Goal: Transaction & Acquisition: Purchase product/service

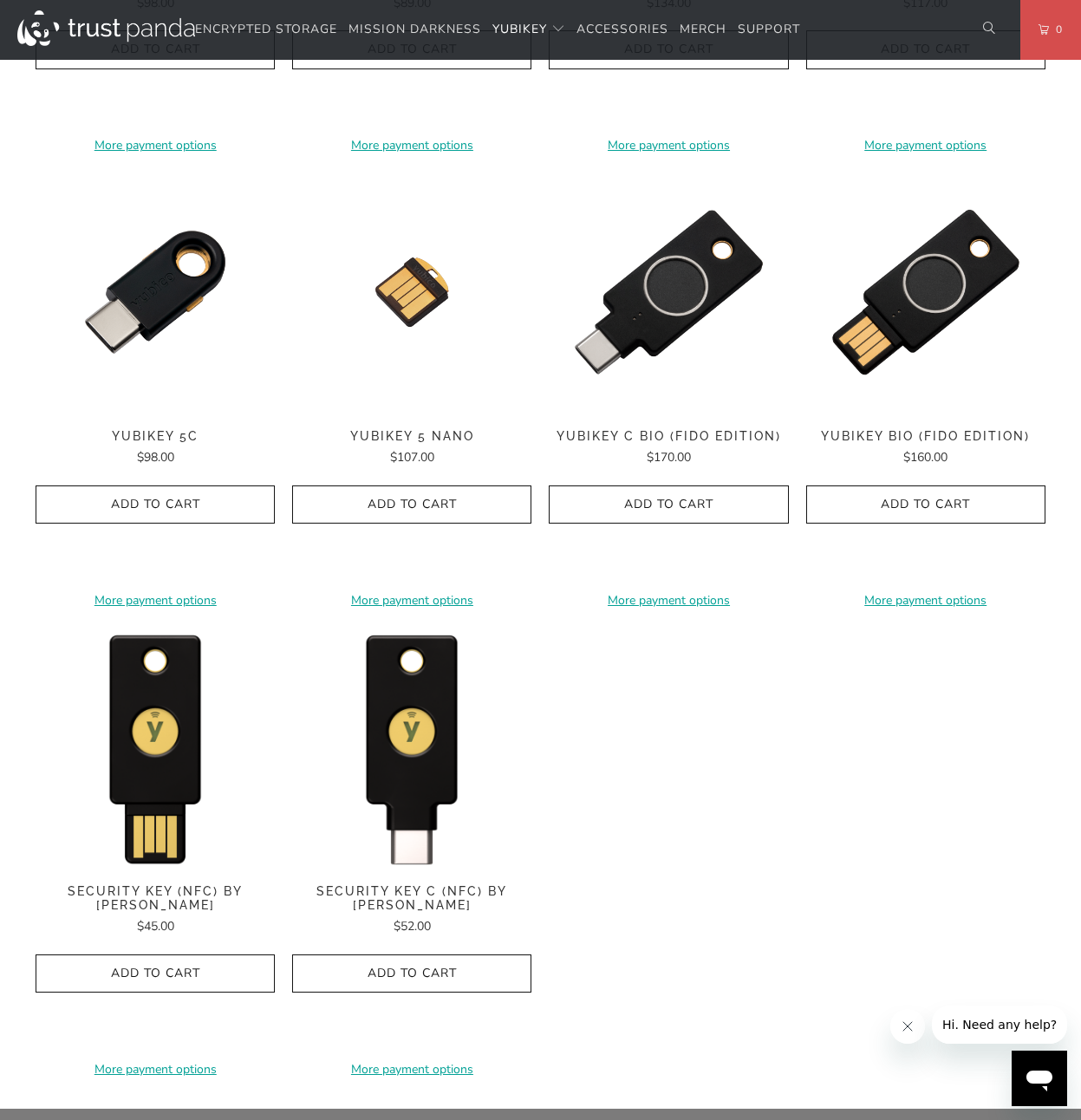
scroll to position [1249, 0]
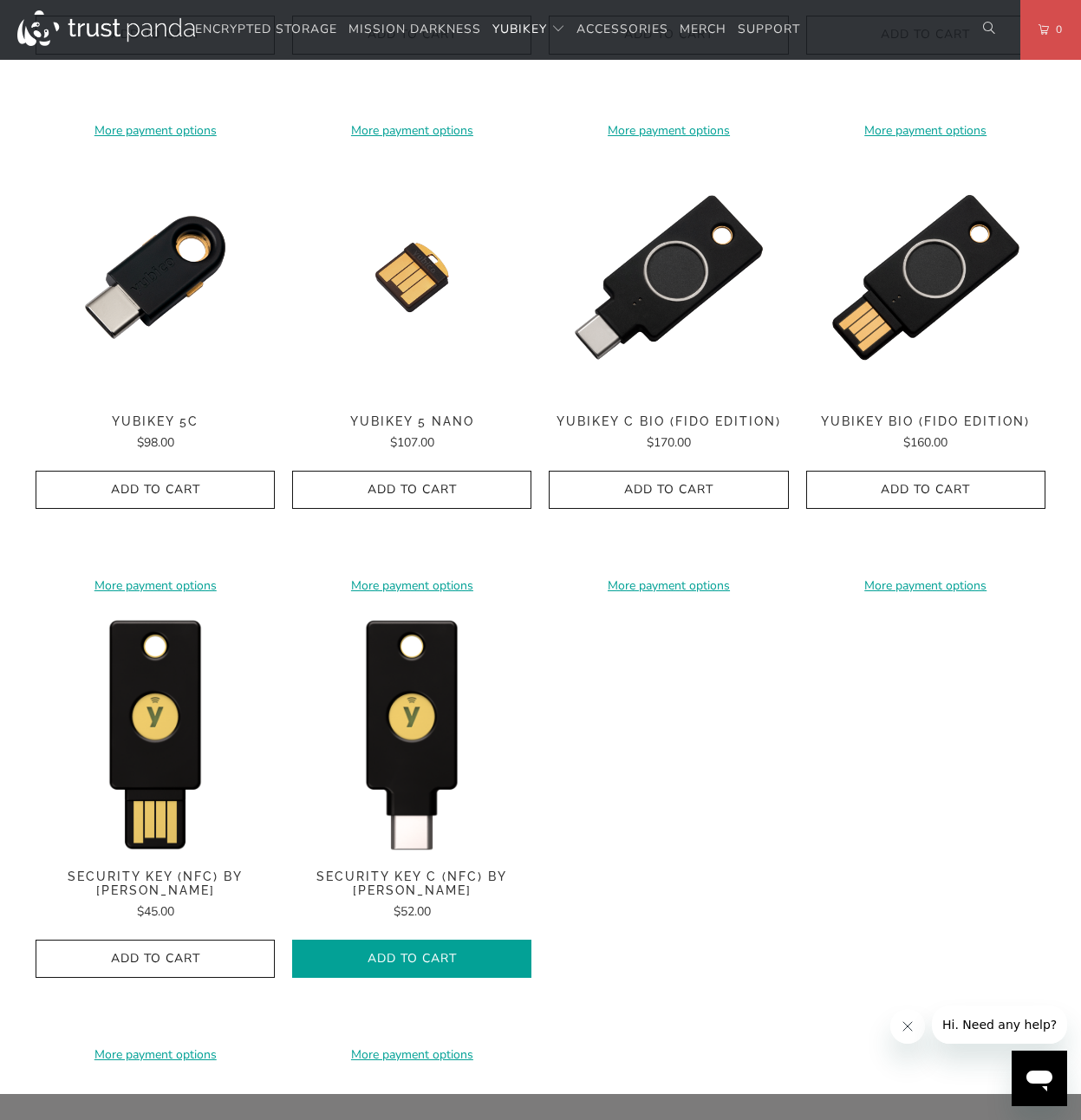
click at [469, 952] on span "Add to Cart" at bounding box center [412, 960] width 203 height 15
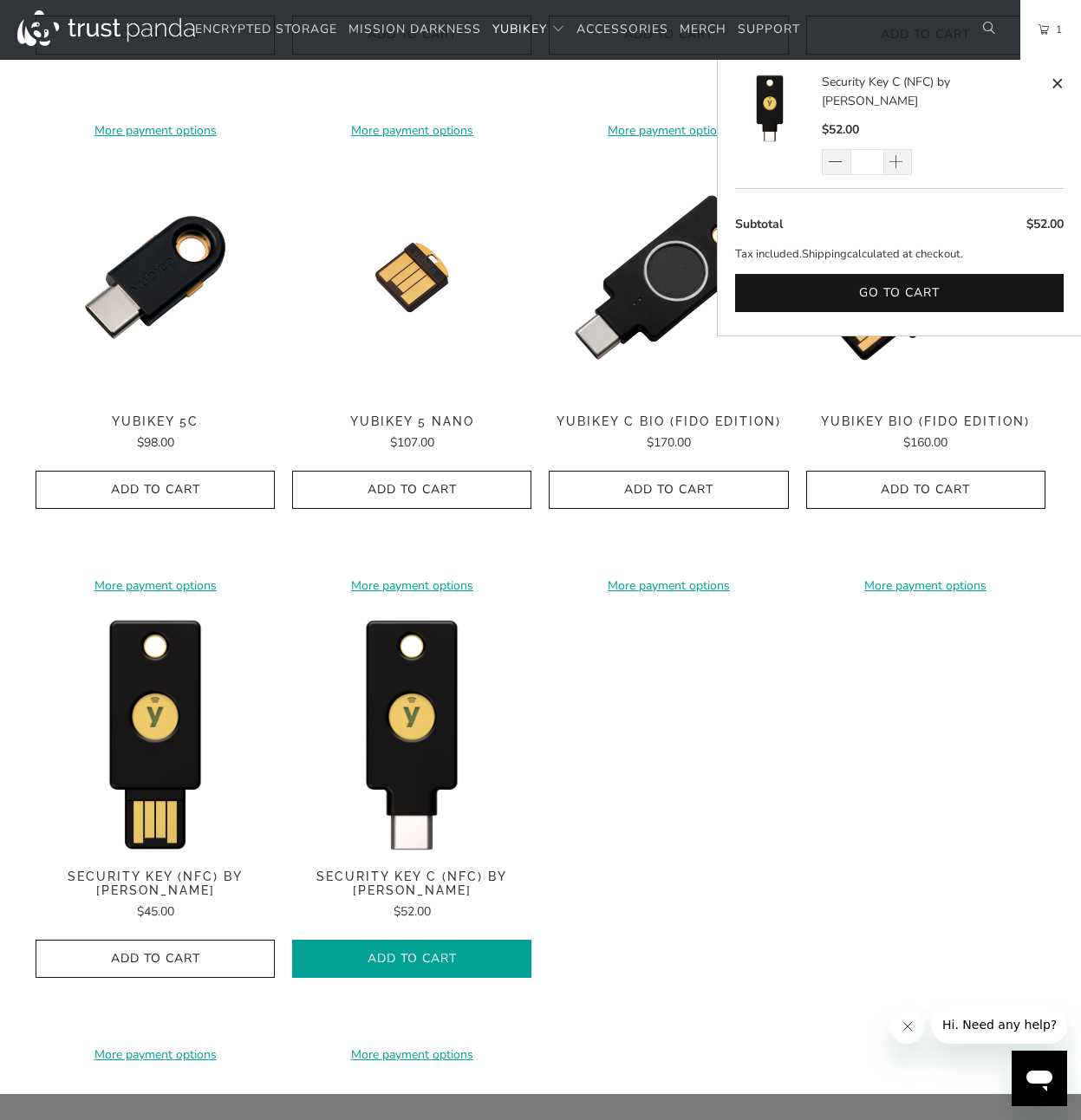
click at [453, 960] on span "Add to Cart" at bounding box center [412, 960] width 203 height 15
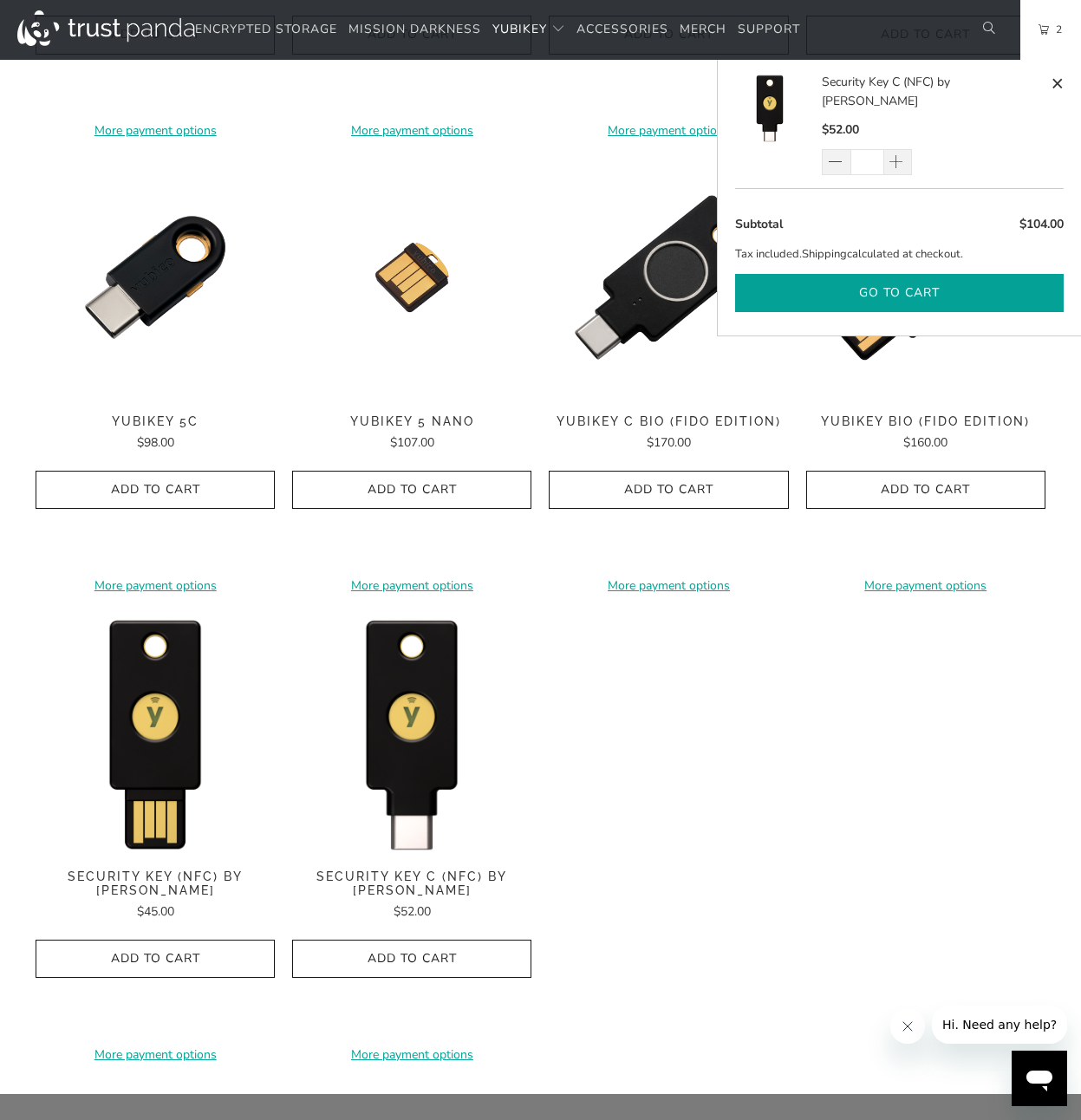
click at [878, 274] on button "Go to cart" at bounding box center [898, 293] width 328 height 39
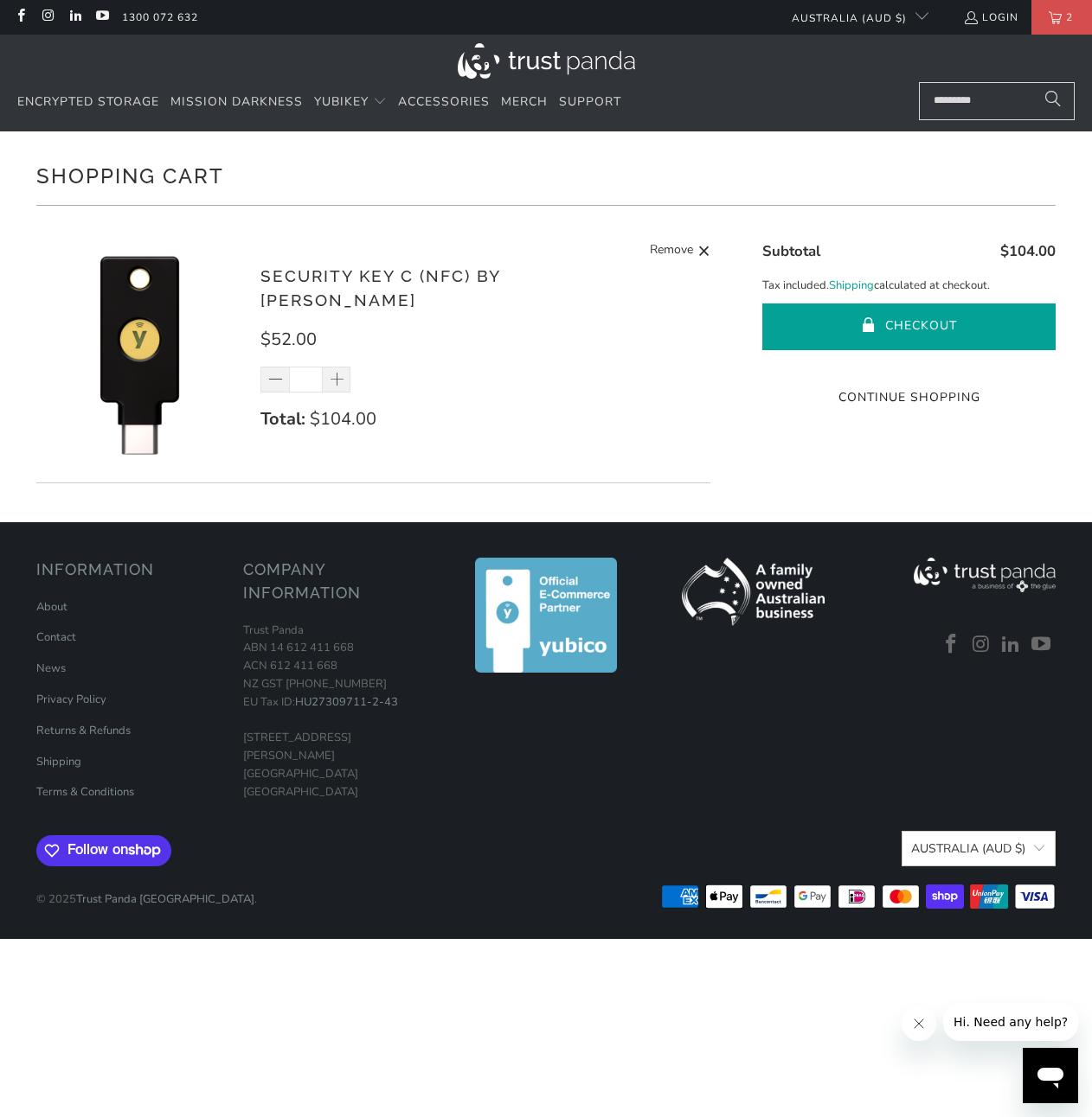
click at [842, 324] on button "Checkout" at bounding box center [909, 327] width 294 height 47
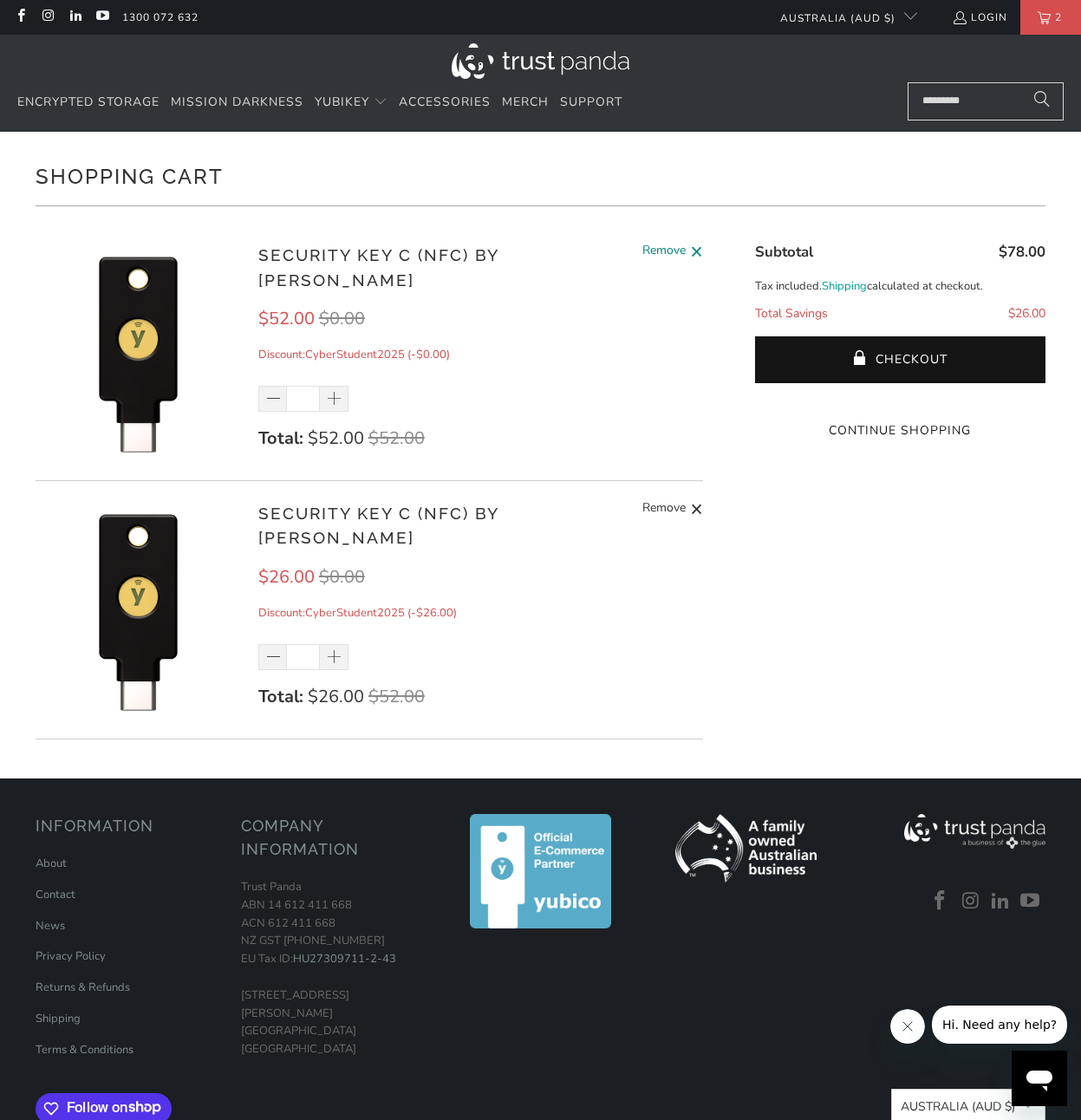
click at [698, 258] on span at bounding box center [696, 251] width 13 height 22
type input "*"
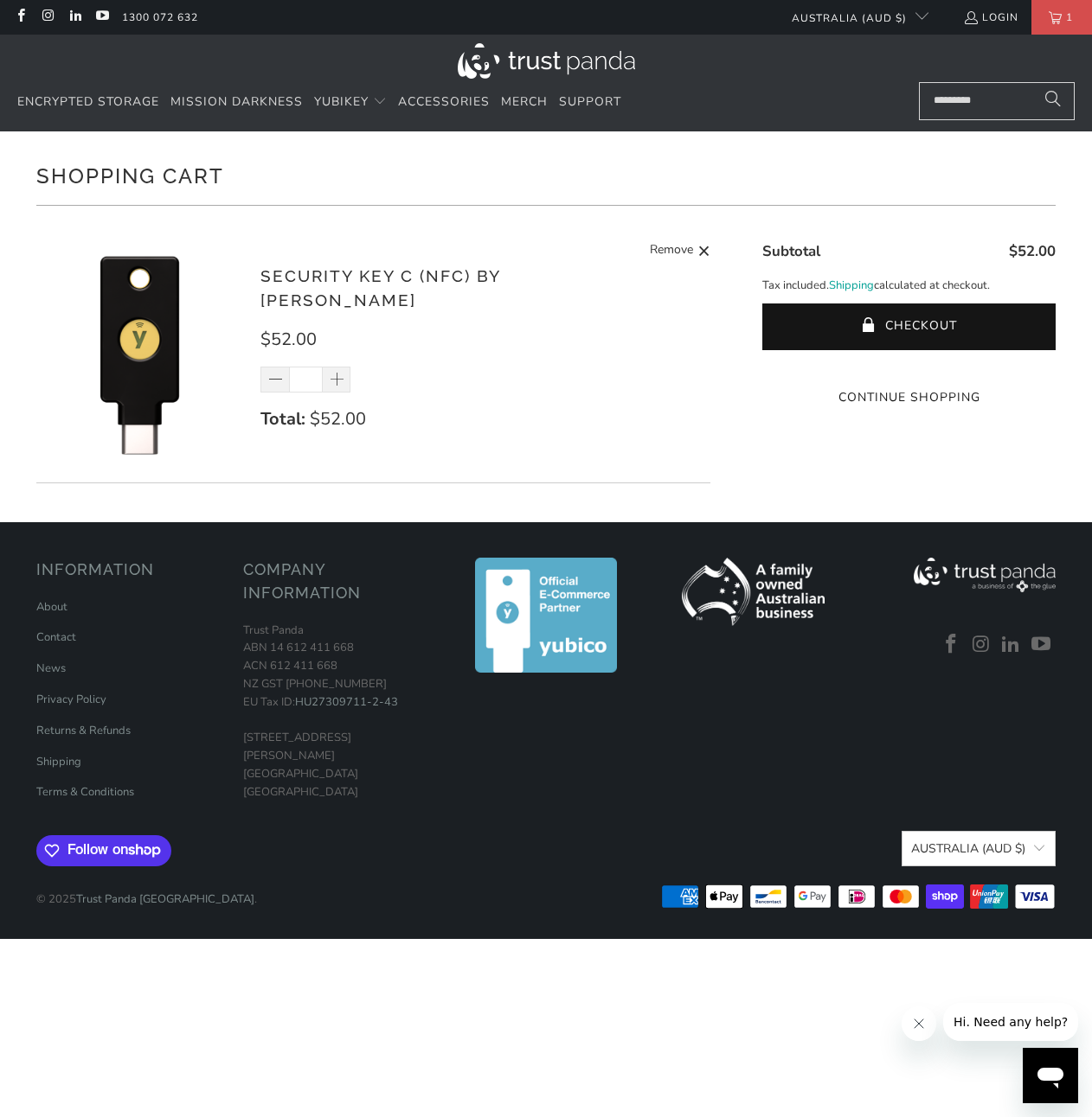
click at [956, 104] on input "Search..." at bounding box center [996, 101] width 156 height 38
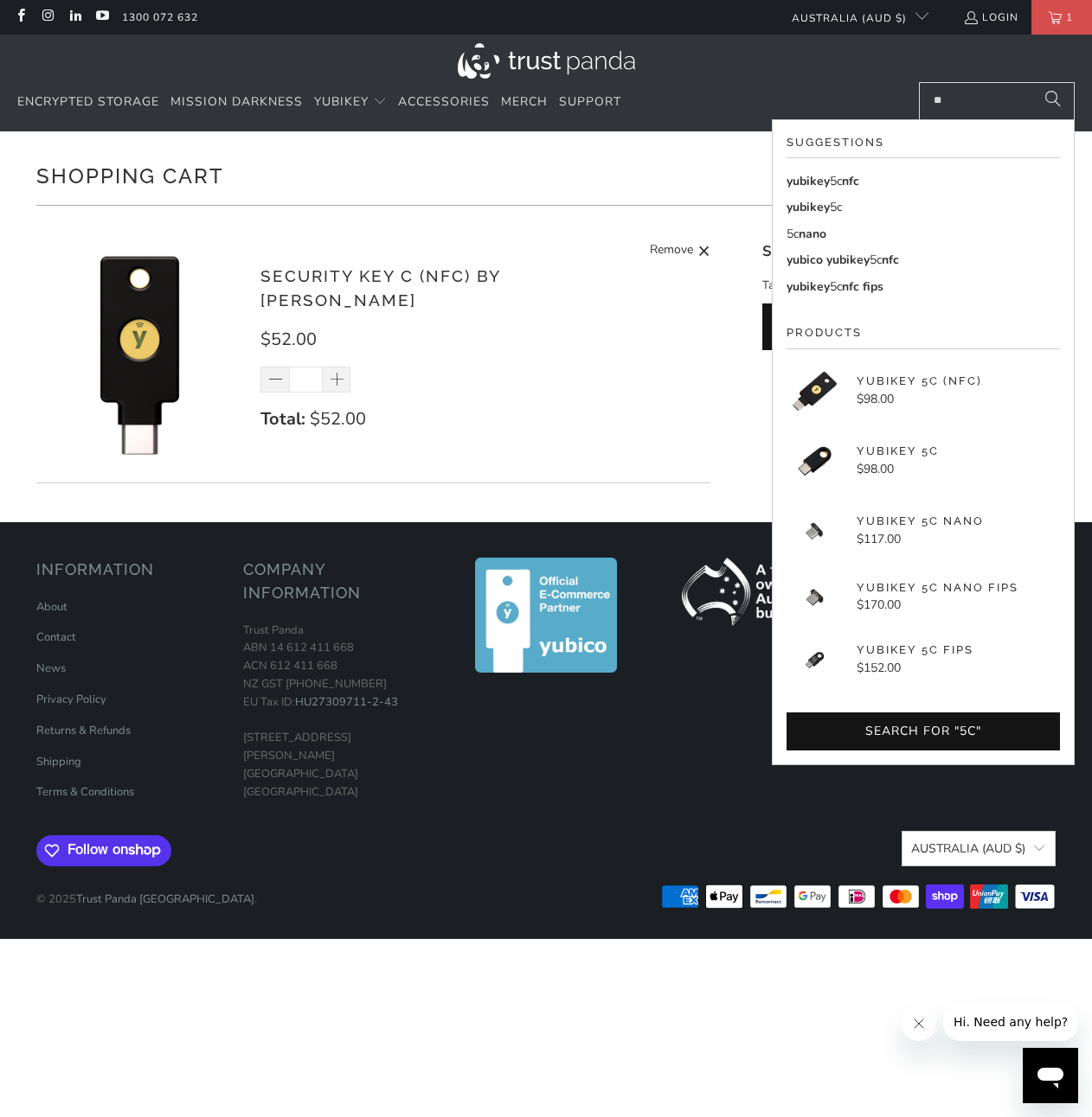
type input "**"
click at [897, 383] on p "YubiKey 5C (NFC)" at bounding box center [919, 381] width 126 height 17
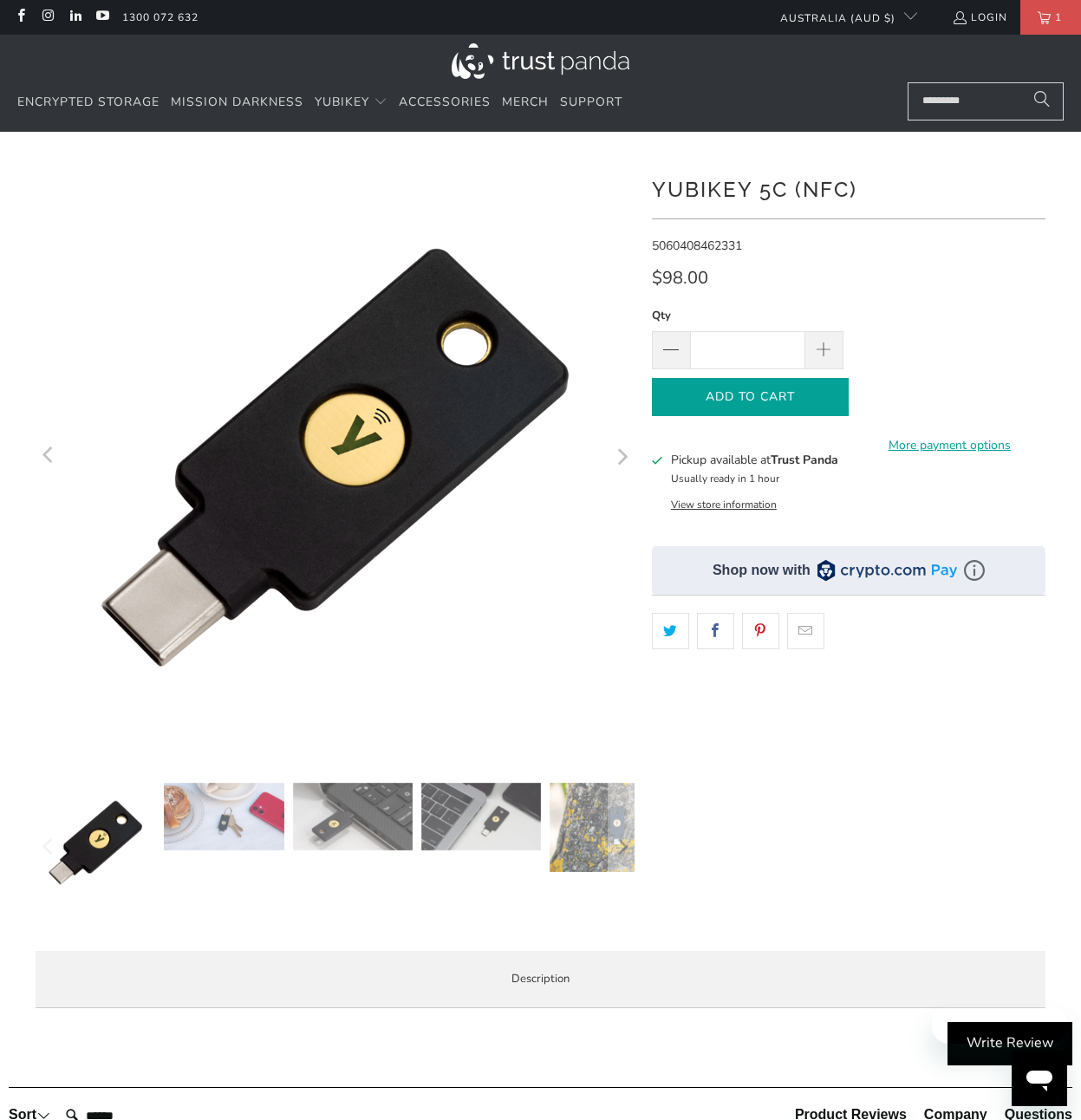
click at [808, 398] on span "Add to Cart" at bounding box center [750, 398] width 160 height 15
click at [732, 397] on span "Add to Cart" at bounding box center [750, 398] width 160 height 15
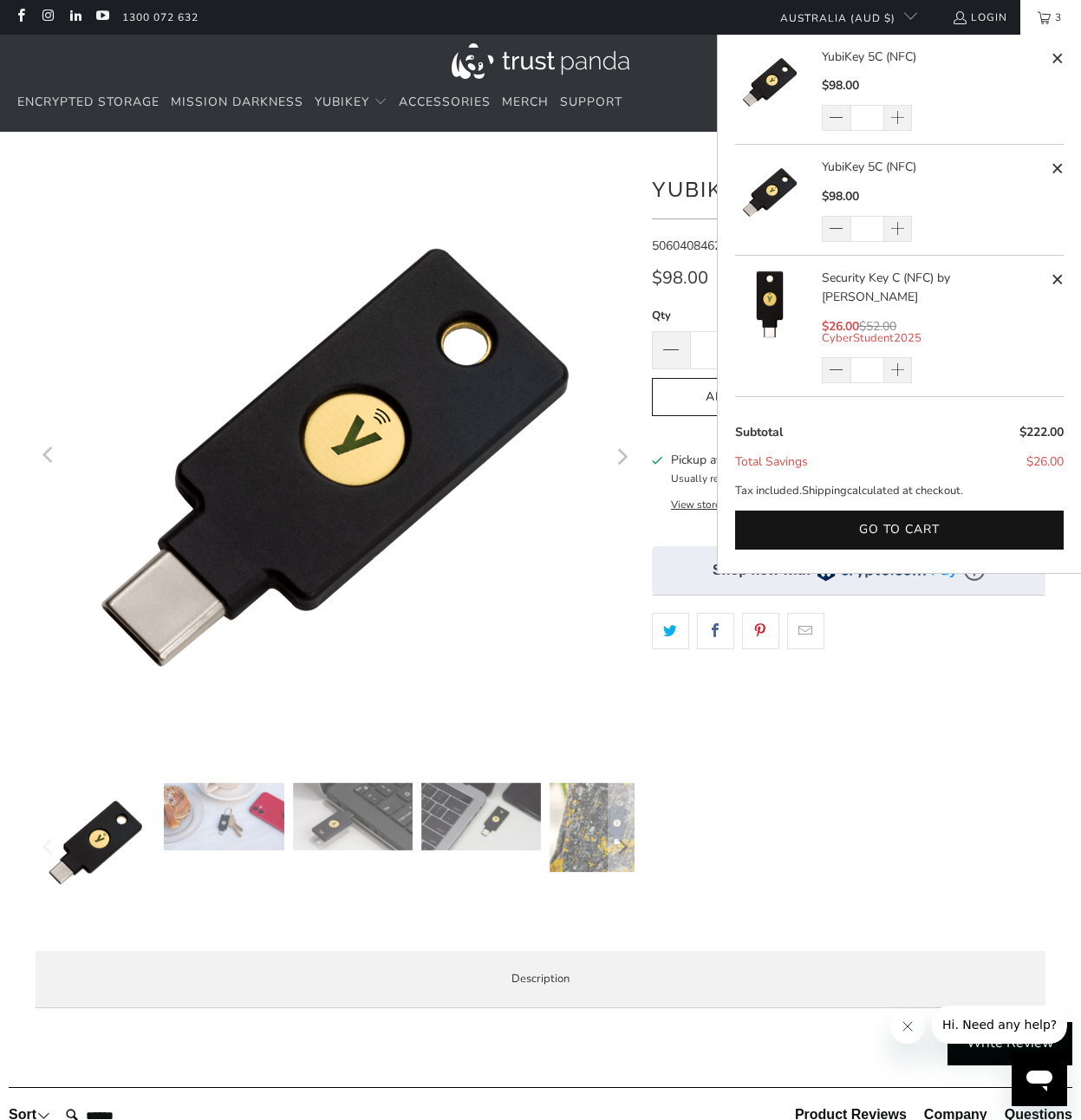
click at [1053, 168] on span at bounding box center [1057, 168] width 13 height 22
type input "*"
